Goal: Task Accomplishment & Management: Complete application form

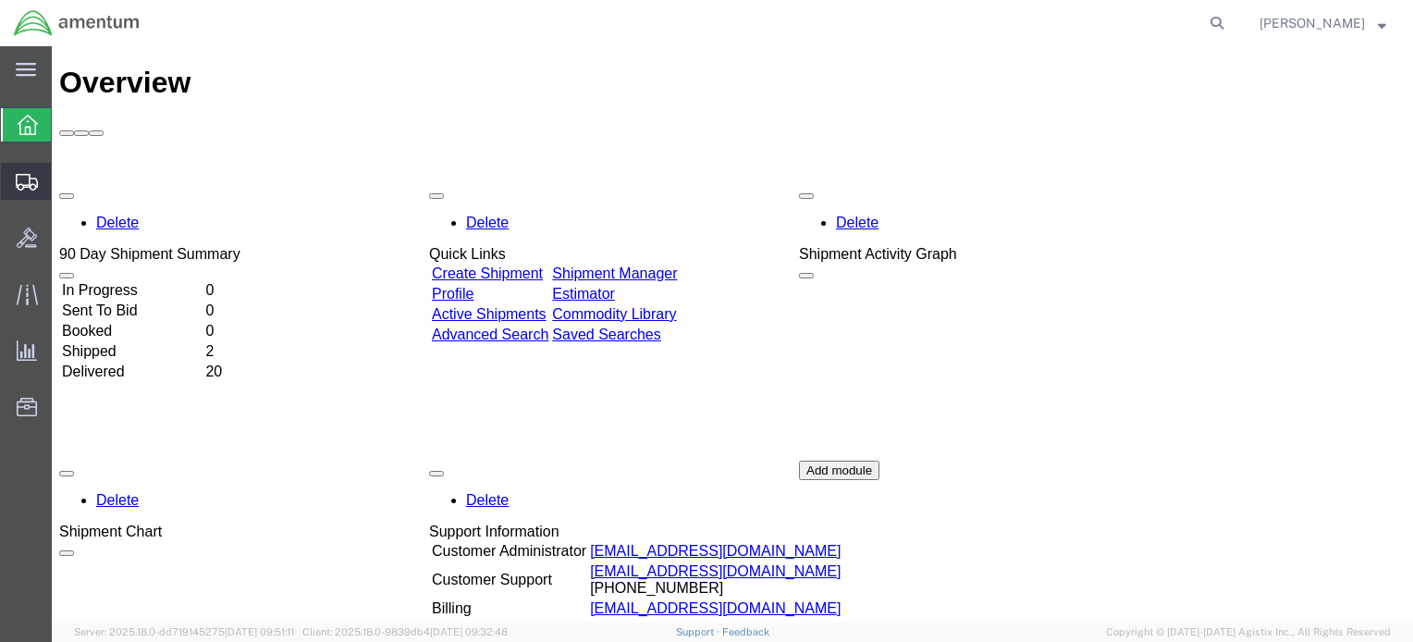
click at [27, 181] on icon at bounding box center [27, 182] width 22 height 17
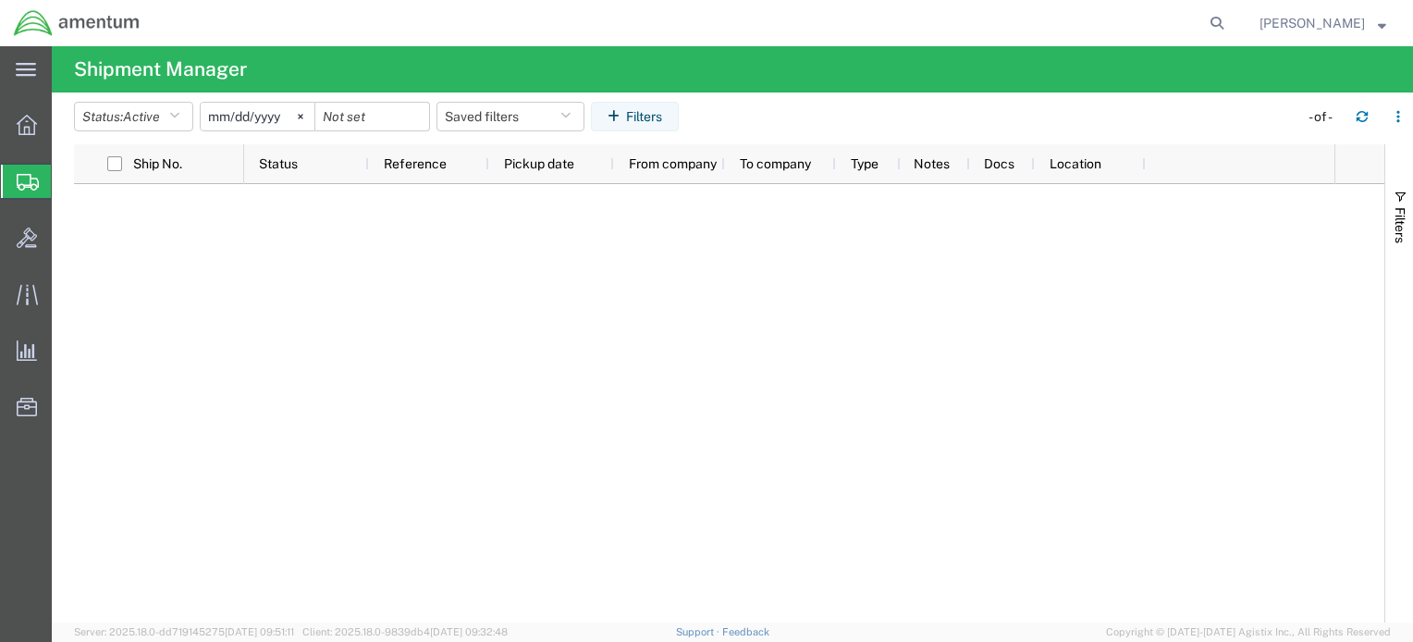
click at [0, 0] on span "Create Shipment" at bounding box center [0, 0] width 0 height 0
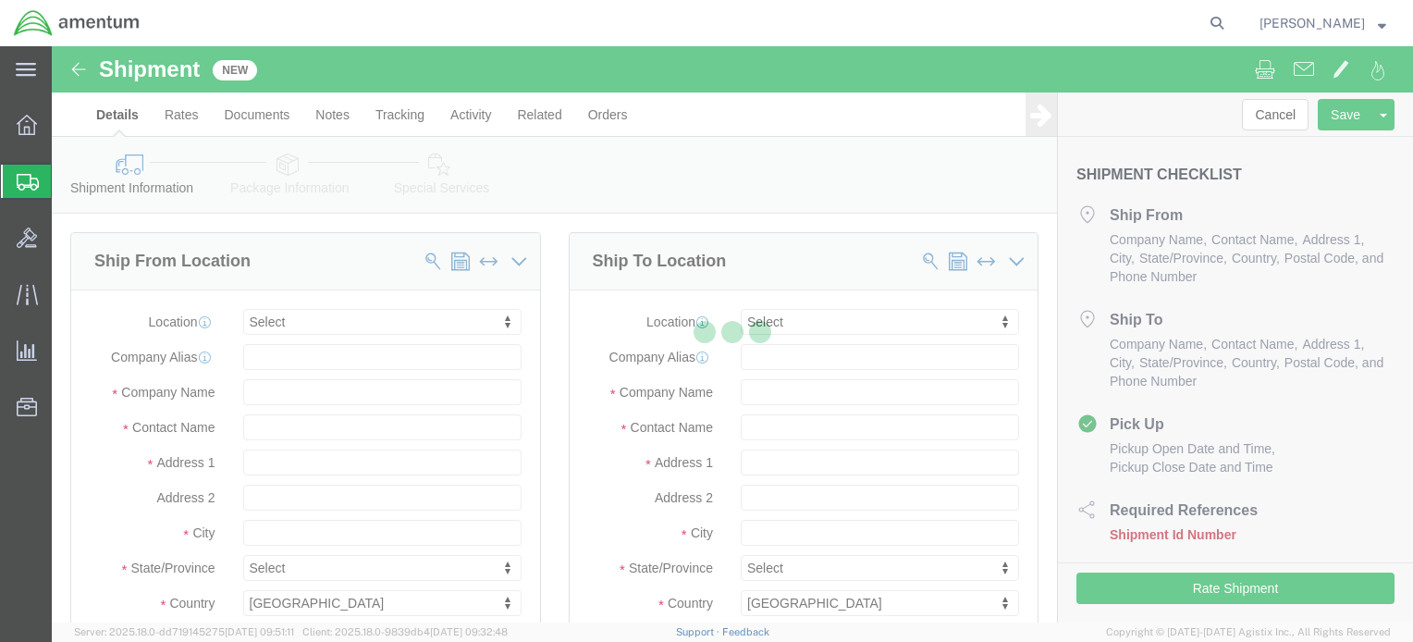
select select
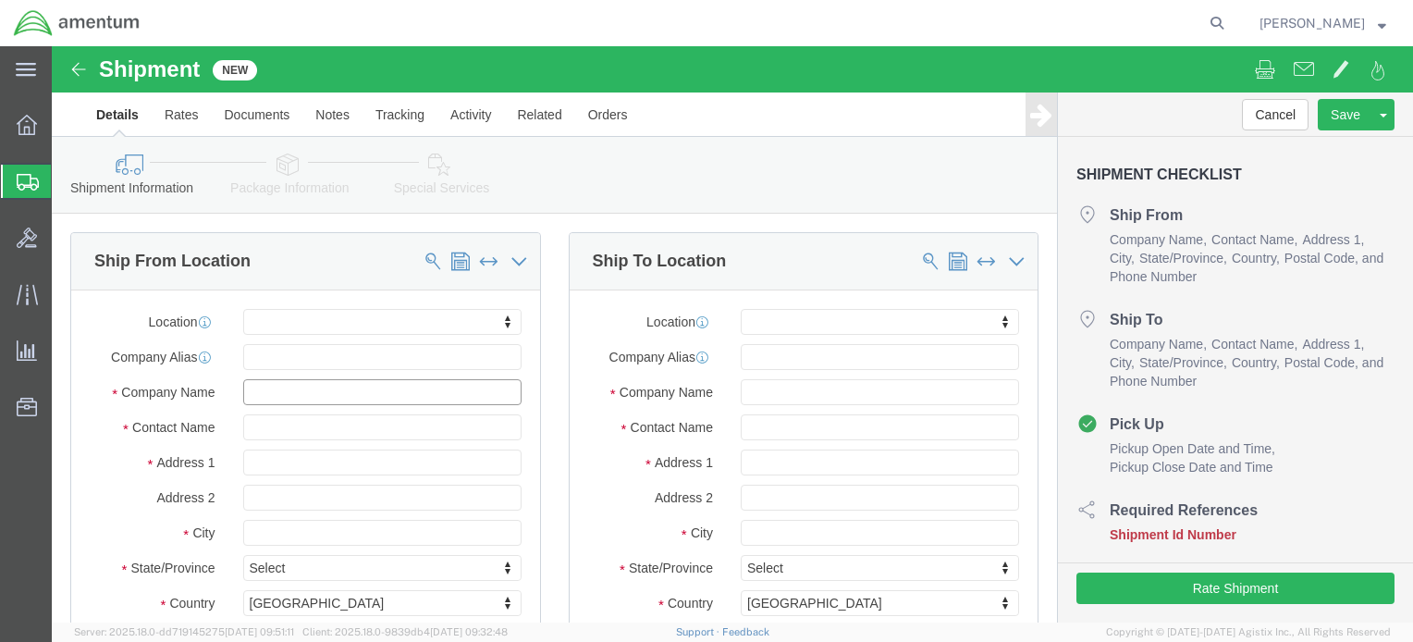
click input "text"
click span
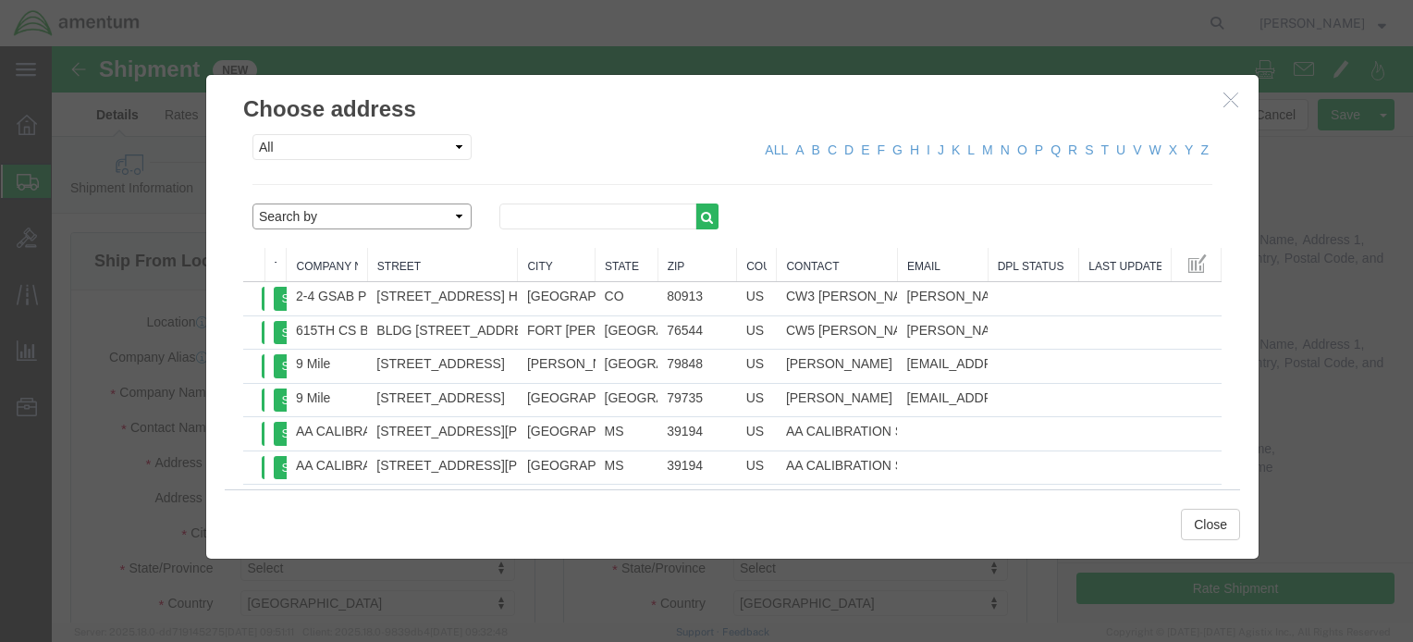
select select "contactName"
click input "text"
type input "spear"
click icon "button"
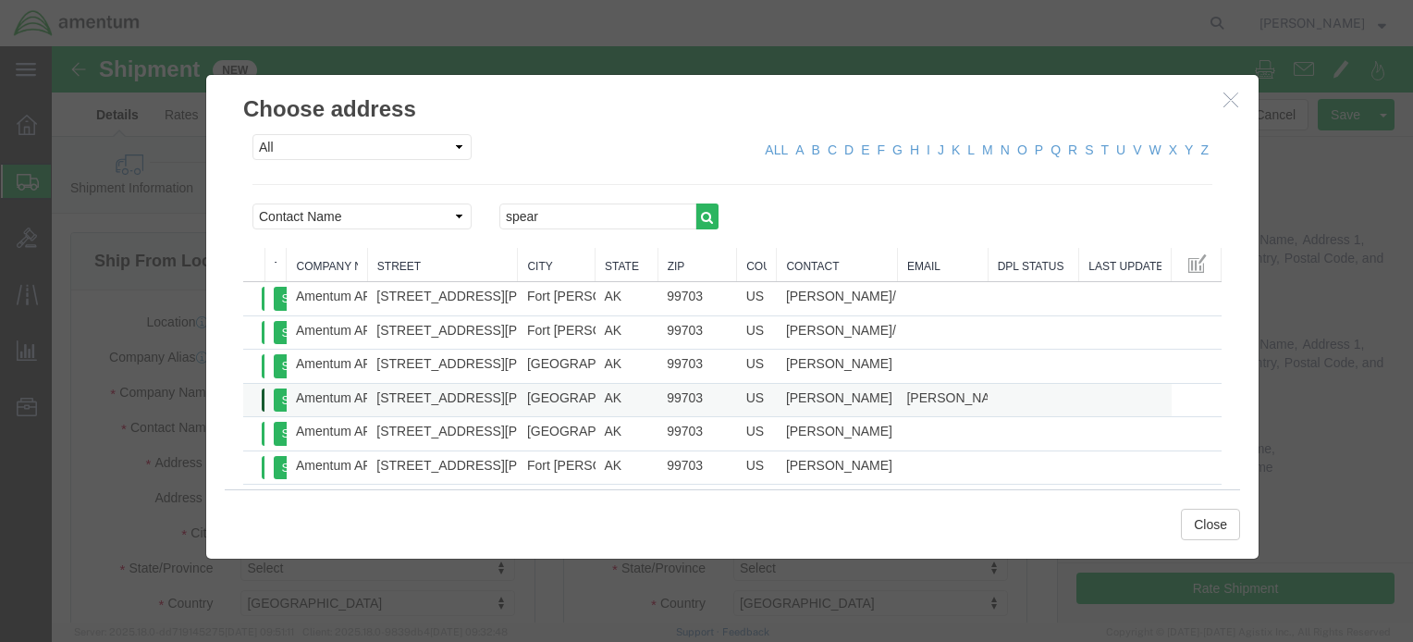
click button "Select"
select select "AK"
click button "Close"
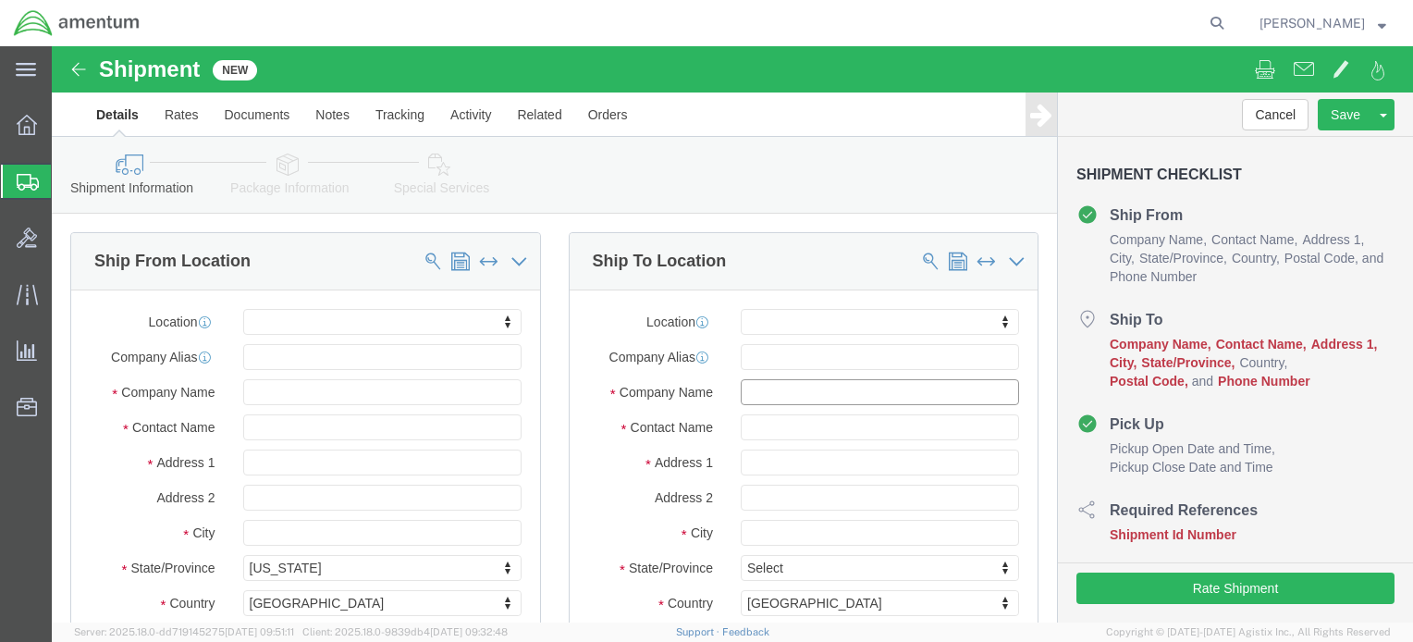
click input "text"
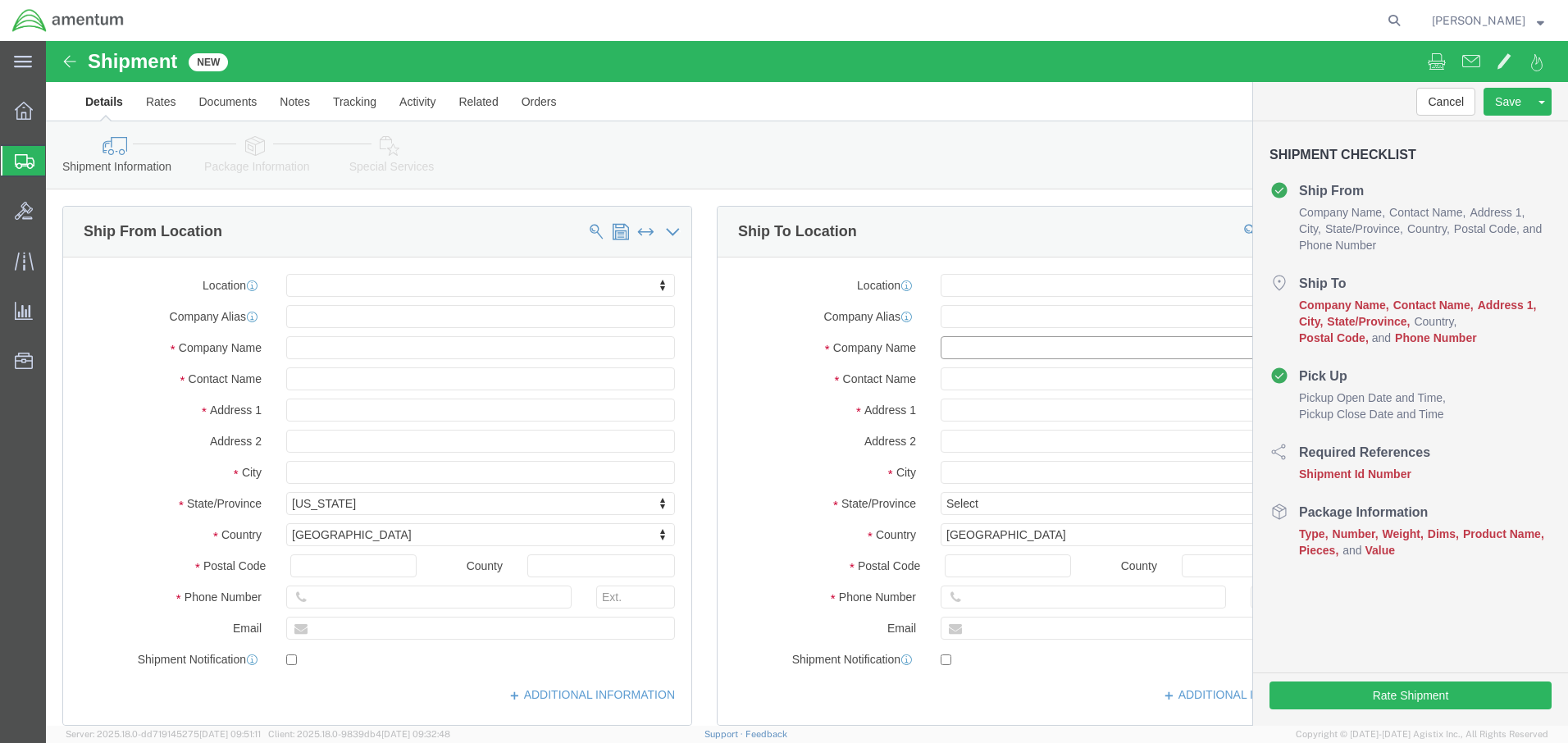
click input "text"
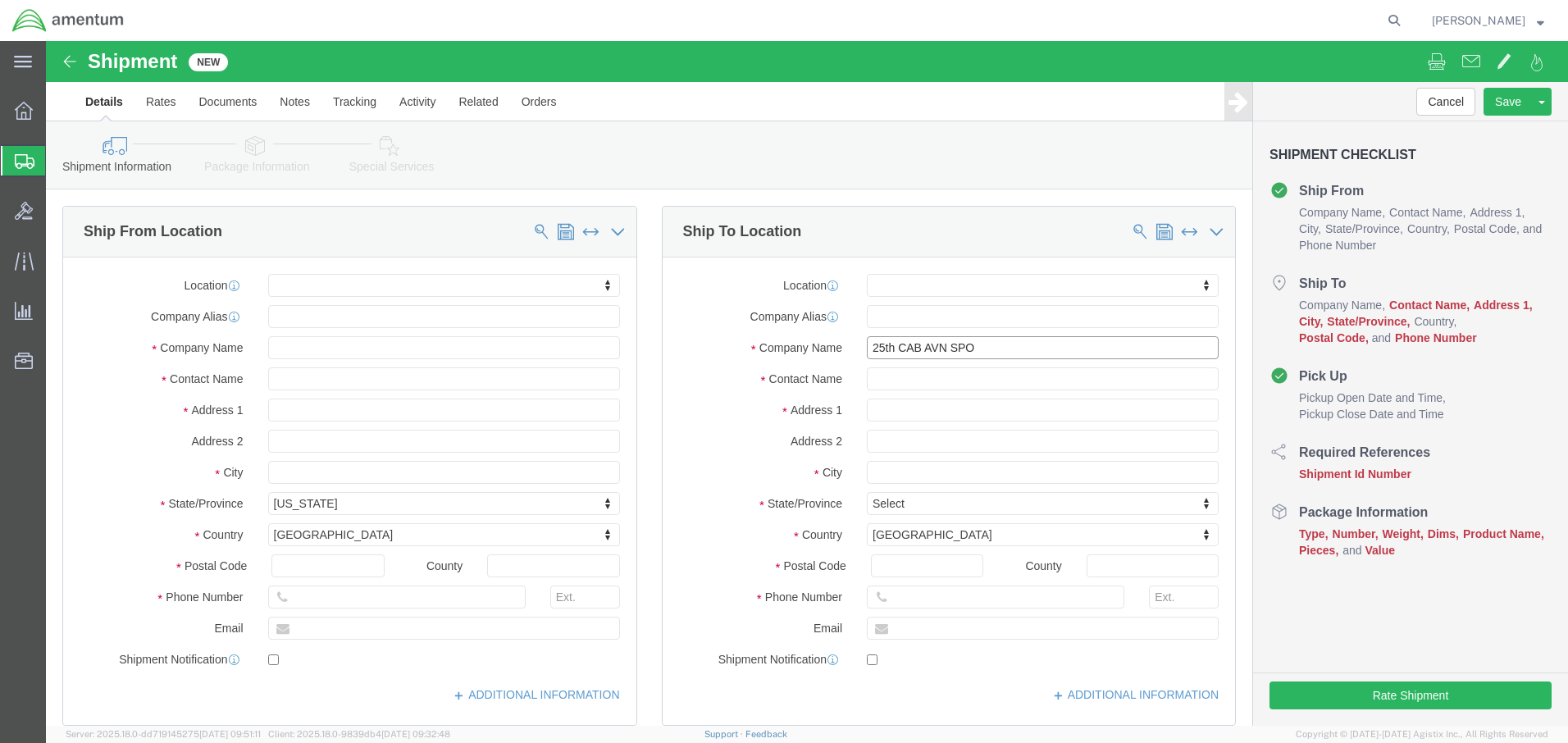
type input "25th CAB AVN SPO"
click input "text"
click input "[PERSON_NAME]"
type input "[PERSON_NAME]/[PERSON_NAME]"
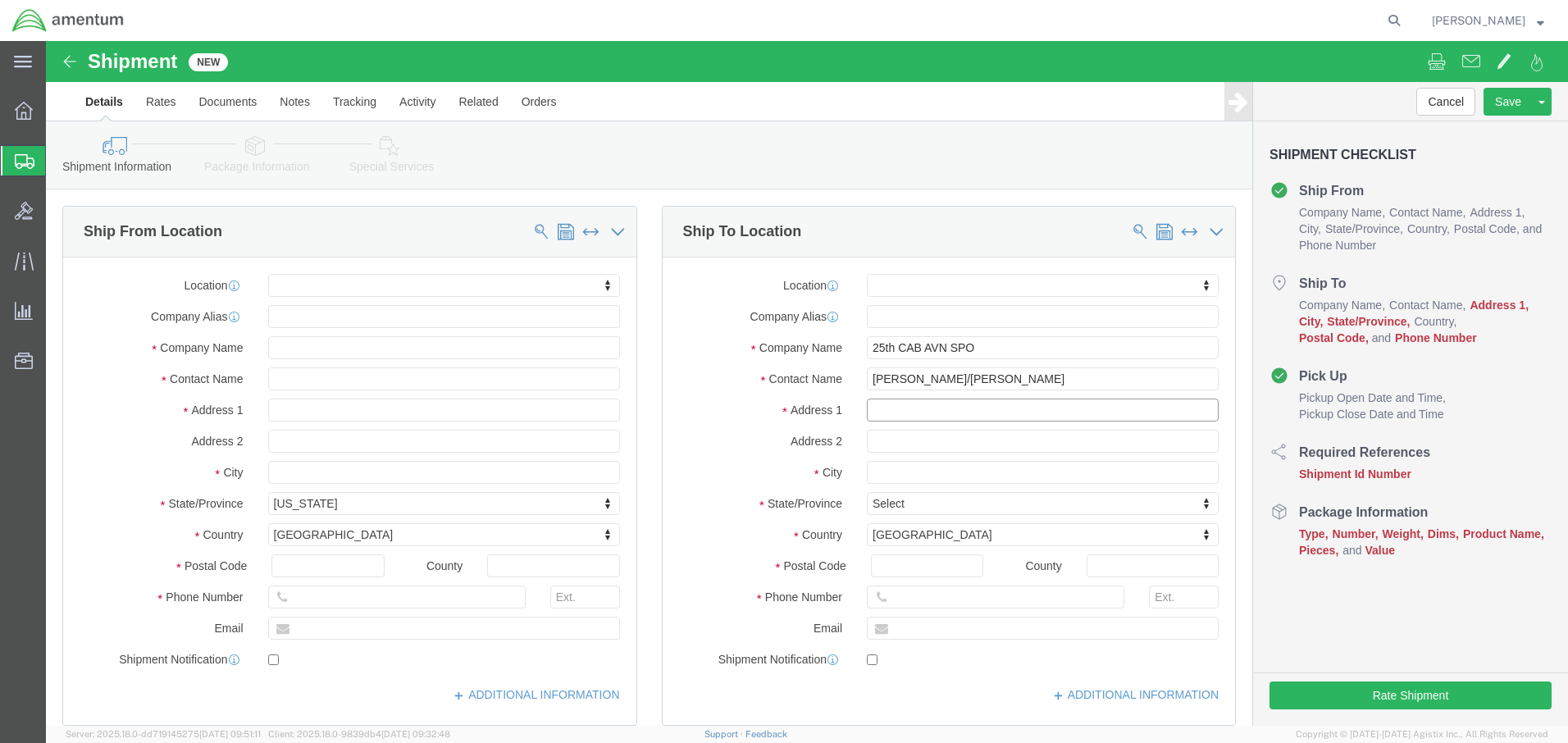
click input "text"
type input "[STREET_ADDRESS][PERSON_NAME][PERSON_NAME] BLDG 113"
click input "text"
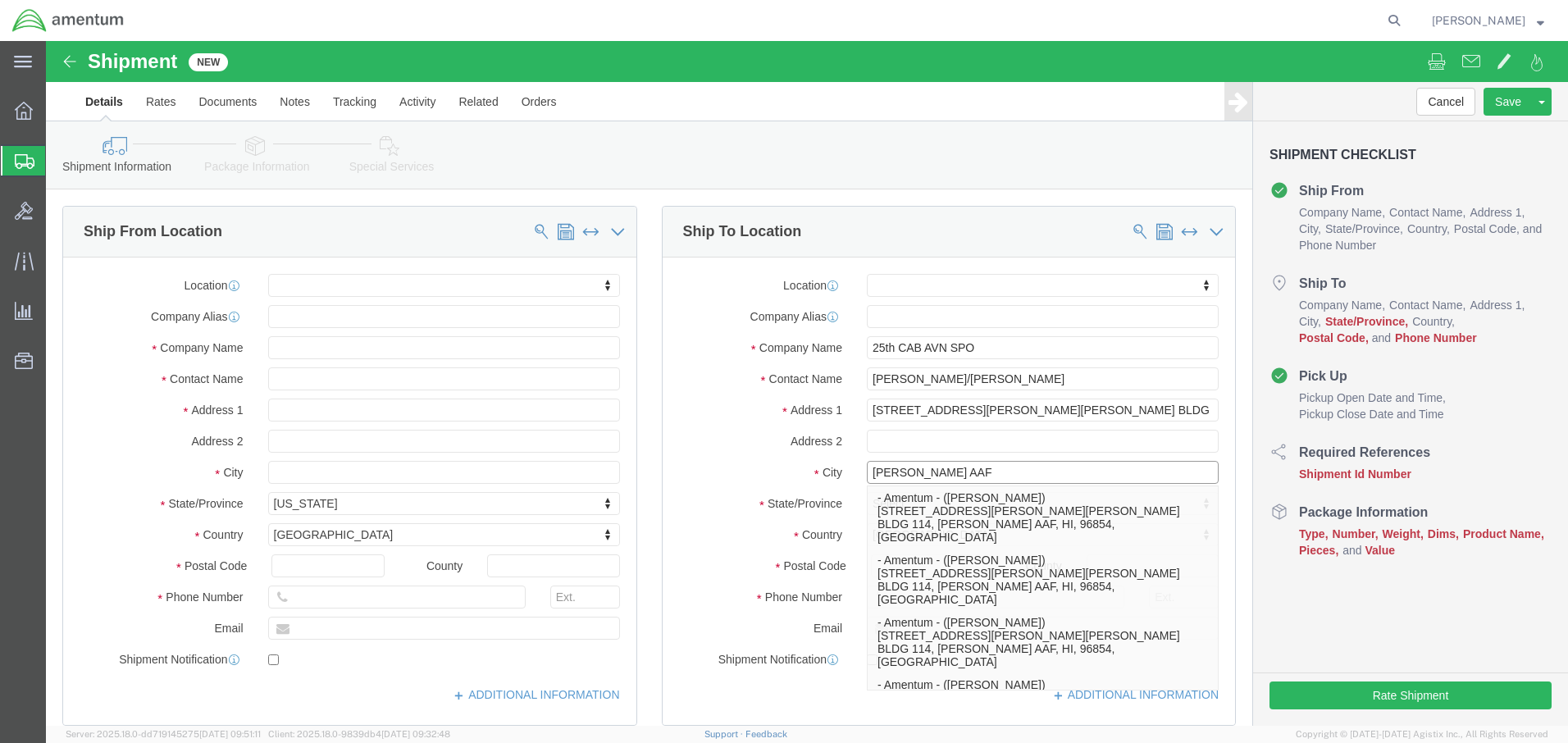
type input "[PERSON_NAME] AAF"
click input "text"
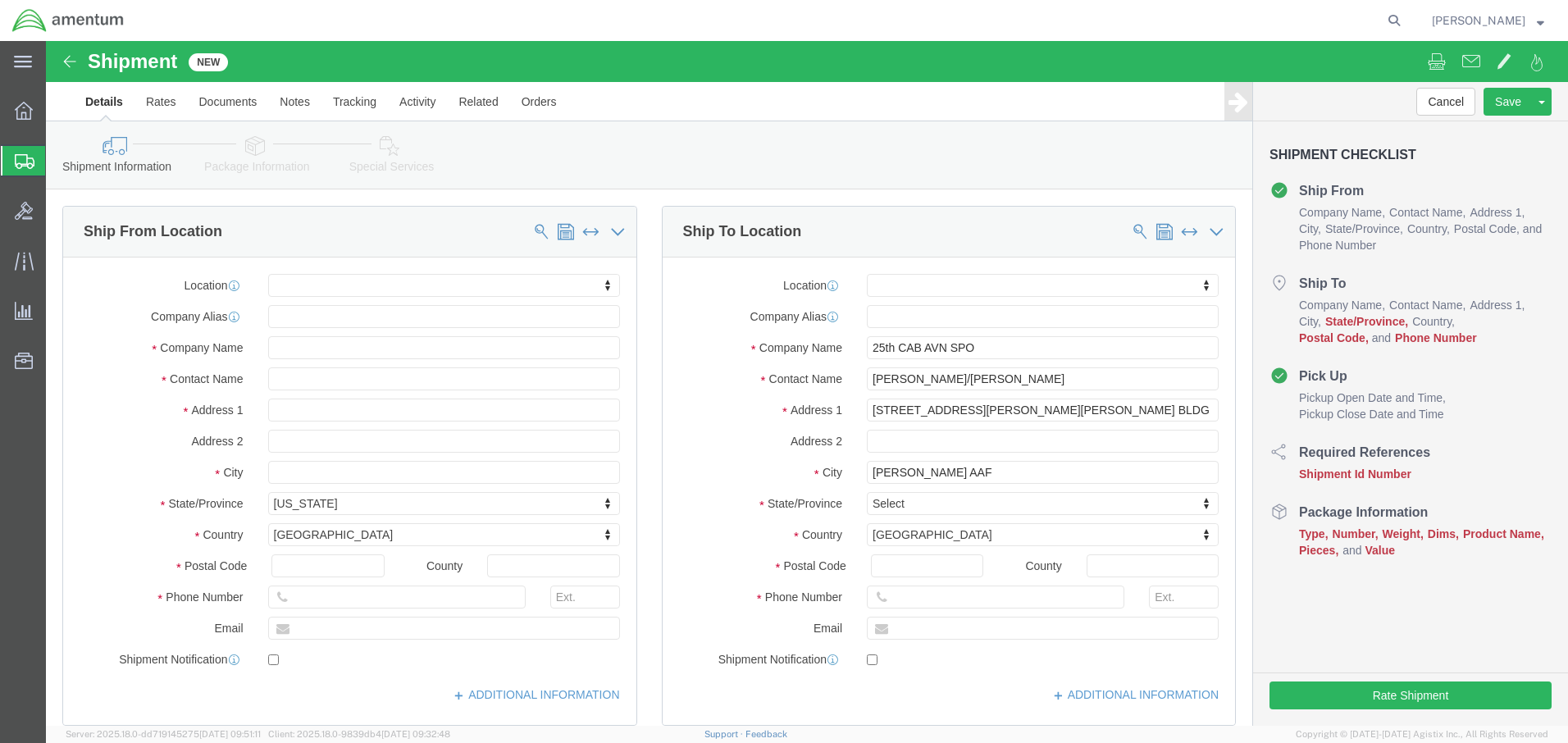
click body "Shipment New Details Rates Documents Notes Tracking Activity Related Orders Can…"
click input "Postal Code"
type input "96854"
click input "text"
type input "8087870922"
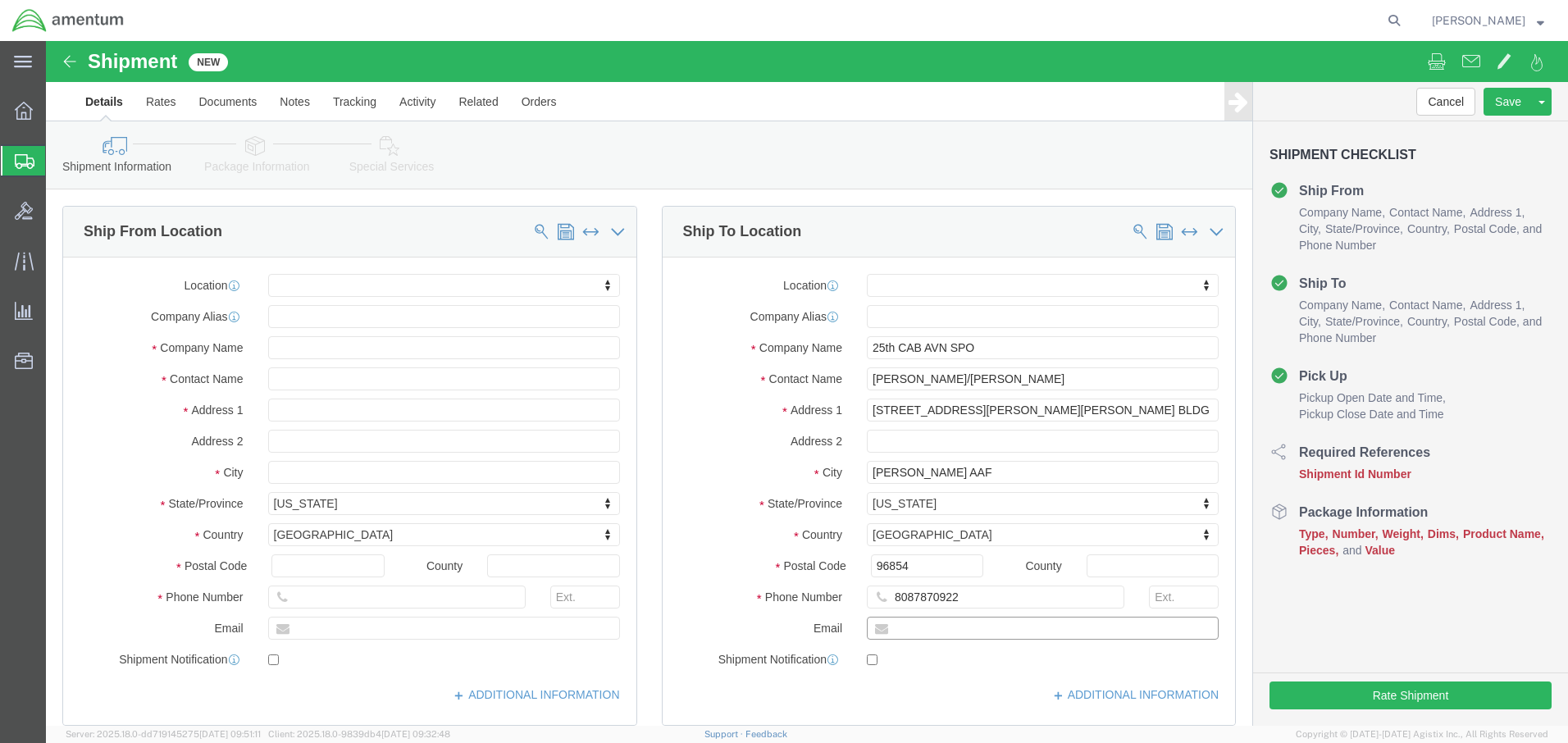
click input "text"
type input "LEONTE.[PERSON_NAME].CIV@ARMY"
